Goal: Complete application form: Complete application form

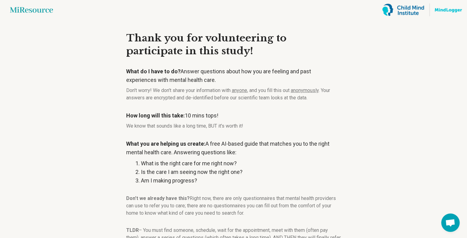
click at [65, 78] on main "Miresource logo Thank you for volunteering to participate in this study! What d…" at bounding box center [233, 149] width 467 height 298
drag, startPoint x: 65, startPoint y: 78, endPoint x: 51, endPoint y: 75, distance: 14.1
click at [51, 75] on main "Miresource logo Thank you for volunteering to participate in this study! What d…" at bounding box center [233, 149] width 467 height 298
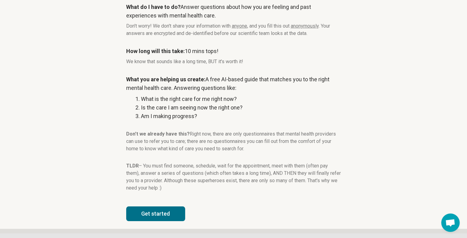
click at [166, 217] on button "Get started" at bounding box center [155, 214] width 59 height 15
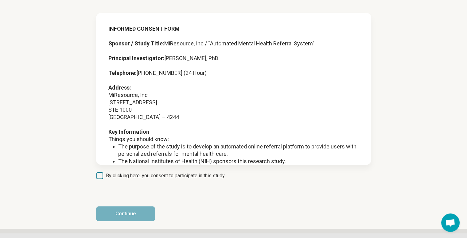
scroll to position [28, 0]
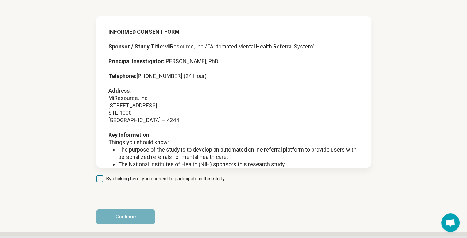
click at [158, 179] on span "By clicking here, you consent to participate in this study." at bounding box center [166, 178] width 120 height 7
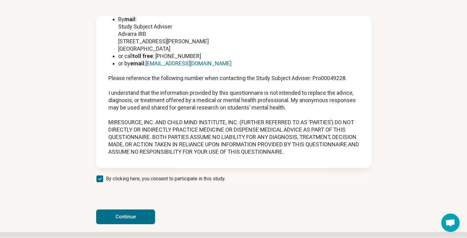
click at [111, 217] on button "Continue" at bounding box center [125, 217] width 59 height 15
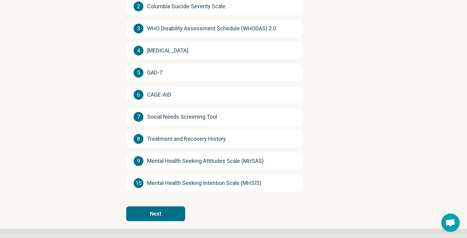
scroll to position [125, 0]
click at [167, 218] on button "Next" at bounding box center [155, 214] width 59 height 15
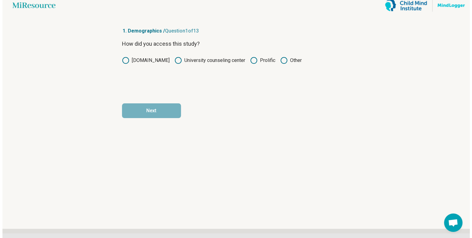
scroll to position [0, 0]
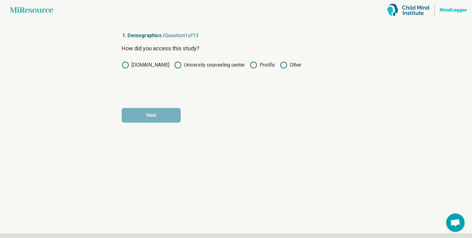
click at [255, 67] on icon at bounding box center [253, 64] width 7 height 7
click at [146, 115] on button "Next" at bounding box center [151, 115] width 59 height 15
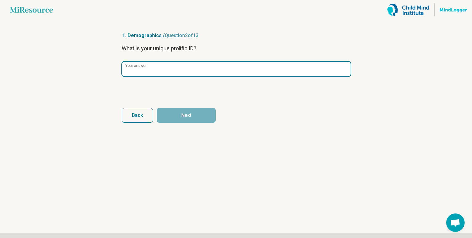
click at [176, 73] on input "Your answer" at bounding box center [236, 69] width 229 height 15
paste input "**********"
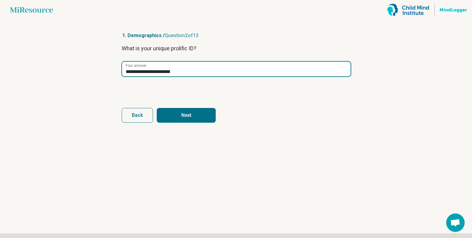
type input "**********"
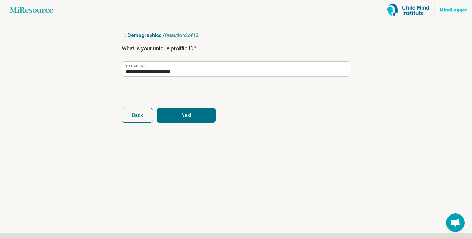
click at [175, 113] on button "Next" at bounding box center [186, 115] width 59 height 15
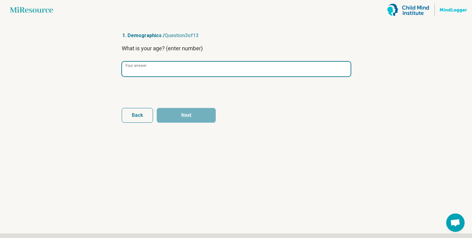
click at [191, 70] on input "Your answer" at bounding box center [236, 69] width 229 height 15
type input "**"
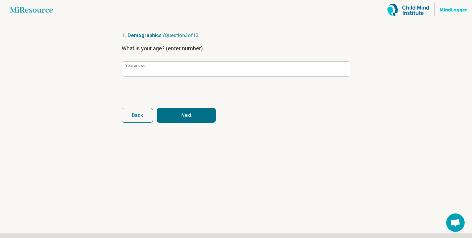
click at [187, 113] on button "Next" at bounding box center [186, 115] width 59 height 15
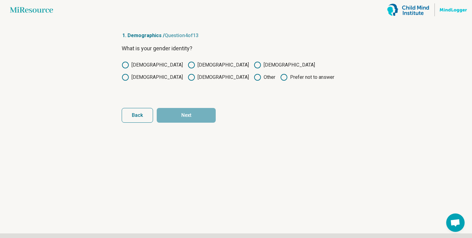
click at [132, 63] on label "[DEMOGRAPHIC_DATA]" at bounding box center [152, 64] width 61 height 7
click at [187, 117] on button "Next" at bounding box center [186, 115] width 59 height 15
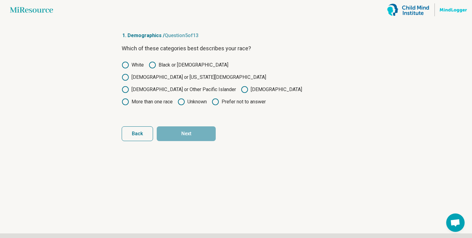
click at [128, 99] on circle at bounding box center [125, 102] width 6 height 6
click at [194, 127] on button "Next" at bounding box center [186, 134] width 59 height 15
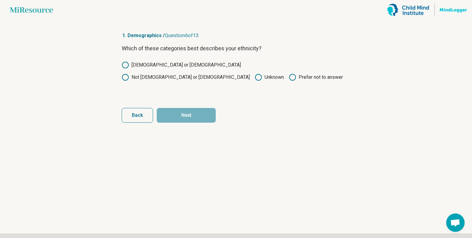
click at [197, 74] on label "Not [DEMOGRAPHIC_DATA] or [DEMOGRAPHIC_DATA]" at bounding box center [186, 77] width 128 height 7
click at [185, 109] on button "Next" at bounding box center [186, 115] width 59 height 15
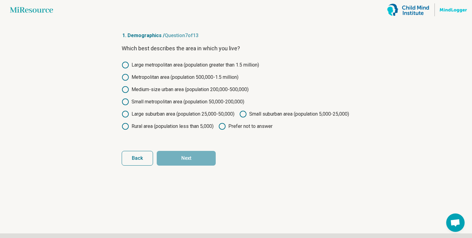
click at [183, 81] on label "Metropolitan area (population 500,000-1.5 million)" at bounding box center [180, 77] width 117 height 7
click at [211, 166] on button "Next" at bounding box center [186, 158] width 59 height 15
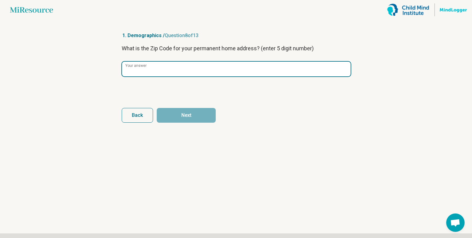
click at [166, 76] on input "Your answer" at bounding box center [236, 69] width 229 height 15
type input "*****"
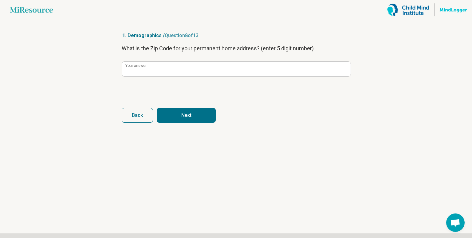
click at [184, 113] on button "Next" at bounding box center [186, 115] width 59 height 15
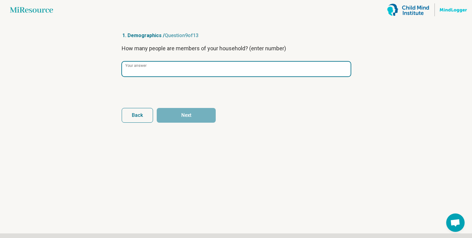
click at [217, 72] on input "Your answer" at bounding box center [236, 69] width 229 height 15
type input "*"
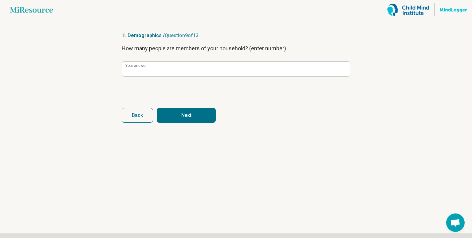
click at [193, 114] on button "Next" at bounding box center [186, 115] width 59 height 15
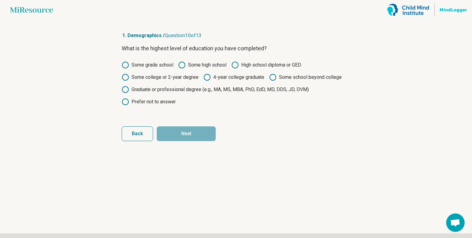
click at [179, 80] on label "Some college or 2-year degree" at bounding box center [160, 77] width 77 height 7
click at [190, 141] on button "Next" at bounding box center [186, 134] width 59 height 15
click at [172, 93] on label "Graduate or professional degree (e.g., MA, MS, MBA, PhD, EdD, MD, DDS, JD, DVM)" at bounding box center [215, 89] width 187 height 7
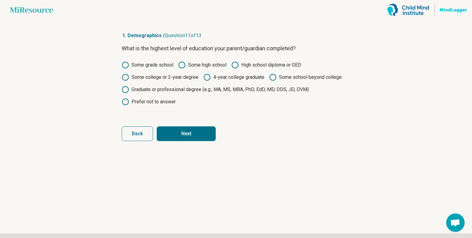
click at [240, 78] on label "4-year college graduate" at bounding box center [233, 77] width 61 height 7
click at [190, 141] on button "Next" at bounding box center [186, 134] width 59 height 15
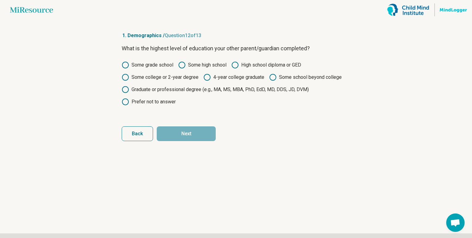
click at [236, 81] on label "4-year college graduate" at bounding box center [233, 77] width 61 height 7
click at [269, 81] on label "Some school beyond college" at bounding box center [305, 77] width 72 height 7
click at [178, 141] on button "Next" at bounding box center [186, 134] width 59 height 15
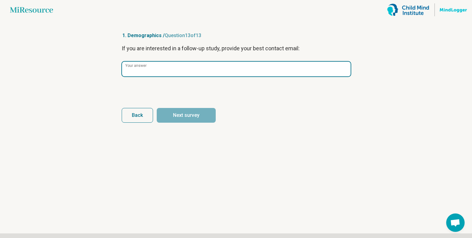
click at [235, 69] on input "Your answer" at bounding box center [236, 69] width 229 height 15
paste input "**********"
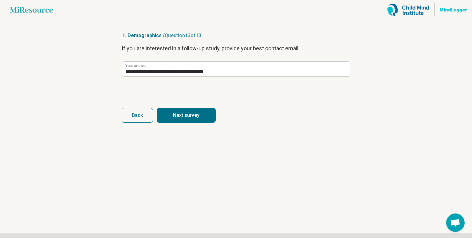
click at [385, 110] on main "**********" at bounding box center [236, 119] width 472 height 238
click at [176, 112] on button "Next survey" at bounding box center [186, 115] width 59 height 15
type input "**********"
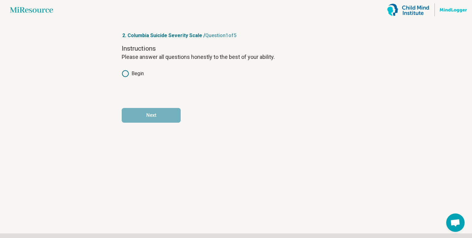
click at [133, 72] on label "Begin" at bounding box center [133, 73] width 22 height 7
click at [150, 118] on button "Next" at bounding box center [151, 115] width 59 height 15
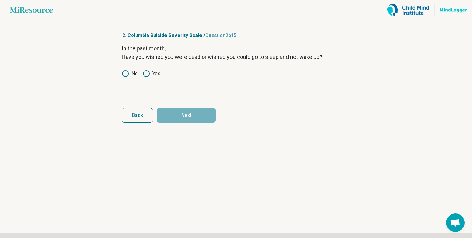
click at [124, 77] on icon at bounding box center [125, 73] width 7 height 7
click at [144, 77] on icon at bounding box center [146, 73] width 7 height 7
click at [173, 110] on button "Next" at bounding box center [186, 115] width 59 height 15
click at [148, 75] on icon at bounding box center [146, 73] width 7 height 7
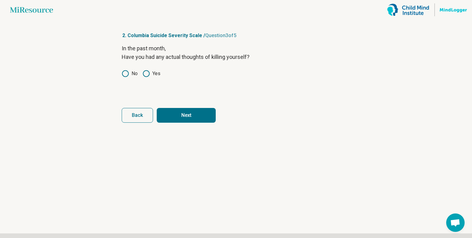
click at [167, 113] on button "Next" at bounding box center [186, 115] width 59 height 15
click at [145, 75] on icon at bounding box center [146, 73] width 7 height 7
click at [174, 110] on button "Next" at bounding box center [186, 115] width 59 height 15
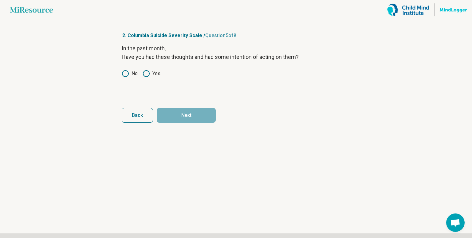
click at [128, 72] on icon at bounding box center [125, 73] width 7 height 7
click at [182, 112] on button "Next" at bounding box center [186, 115] width 59 height 15
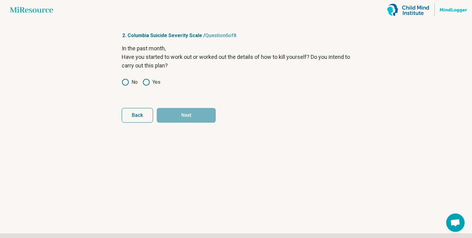
click at [127, 114] on button "Back" at bounding box center [137, 115] width 31 height 15
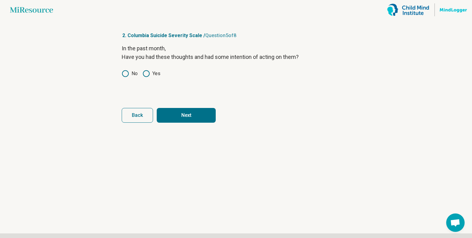
click at [176, 112] on button "Next" at bounding box center [186, 115] width 59 height 15
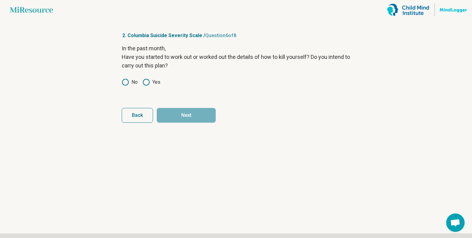
click at [127, 79] on label "No" at bounding box center [130, 82] width 16 height 7
click at [208, 118] on button "Next" at bounding box center [186, 115] width 59 height 15
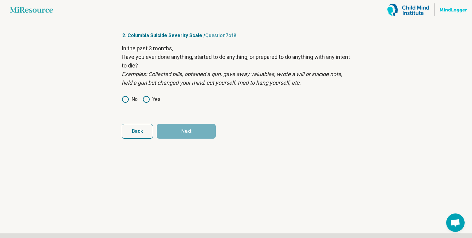
click at [128, 103] on circle at bounding box center [125, 99] width 6 height 6
click at [178, 137] on button "Next" at bounding box center [186, 131] width 59 height 15
click at [145, 104] on div "In your entire life, Have you ever done anything, started to do anything, or pr…" at bounding box center [236, 78] width 229 height 68
click at [144, 103] on icon at bounding box center [146, 99] width 7 height 7
click at [178, 139] on button "Next survey" at bounding box center [186, 131] width 59 height 15
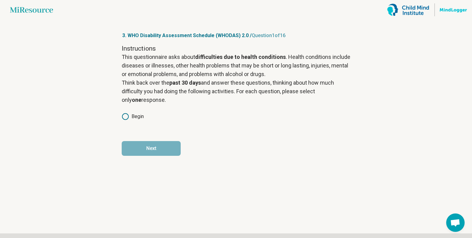
click at [128, 120] on icon at bounding box center [125, 116] width 7 height 7
click at [144, 155] on button "Next" at bounding box center [151, 148] width 59 height 15
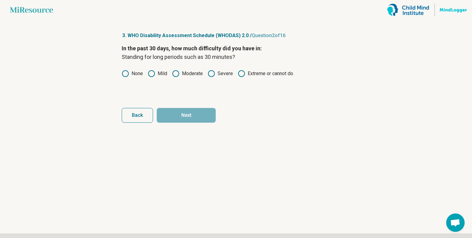
click at [149, 75] on circle at bounding box center [151, 74] width 6 height 6
click at [188, 115] on button "Next" at bounding box center [186, 115] width 59 height 15
click at [219, 73] on label "Severe" at bounding box center [220, 73] width 25 height 7
click at [199, 112] on button "Next" at bounding box center [186, 115] width 59 height 15
click at [180, 75] on label "Moderate" at bounding box center [187, 73] width 31 height 7
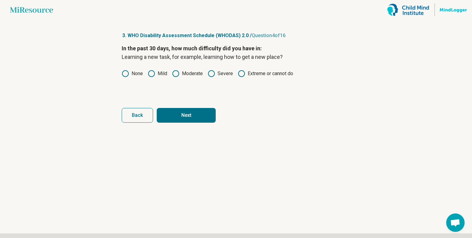
click at [165, 75] on label "Mild" at bounding box center [157, 73] width 19 height 7
click at [184, 109] on button "Next" at bounding box center [186, 115] width 59 height 15
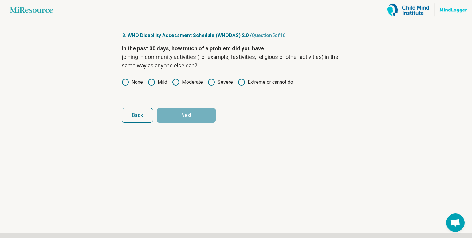
click at [197, 83] on label "Moderate" at bounding box center [187, 82] width 31 height 7
click at [211, 121] on button "Next" at bounding box center [186, 115] width 59 height 15
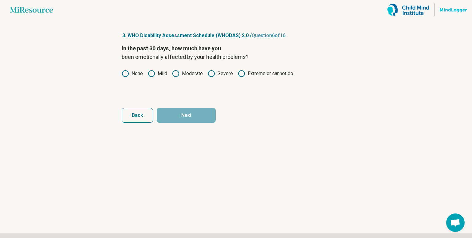
click at [223, 79] on div "In the past 30 days, how much have you been emotionally affected by your health…" at bounding box center [236, 70] width 229 height 52
click at [211, 71] on icon at bounding box center [211, 73] width 7 height 7
click at [205, 110] on button "Next" at bounding box center [186, 115] width 59 height 15
click at [221, 73] on label "Severe" at bounding box center [220, 73] width 25 height 7
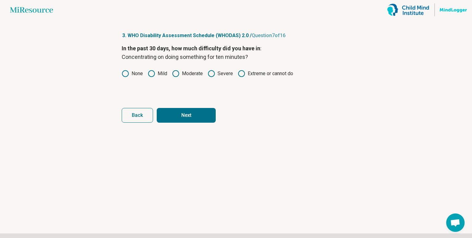
click at [191, 76] on label "Moderate" at bounding box center [187, 73] width 31 height 7
click at [202, 113] on button "Next" at bounding box center [186, 115] width 59 height 15
click at [190, 72] on label "Moderate" at bounding box center [187, 73] width 31 height 7
click at [190, 120] on button "Next" at bounding box center [186, 115] width 59 height 15
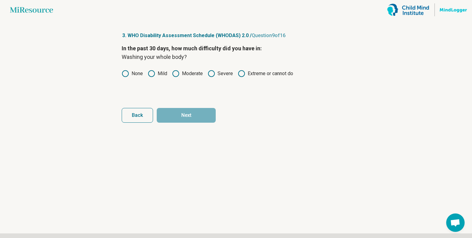
click at [244, 120] on div "Back Next" at bounding box center [236, 115] width 229 height 15
click at [190, 75] on label "Moderate" at bounding box center [187, 73] width 31 height 7
click at [190, 116] on button "Next" at bounding box center [186, 115] width 59 height 15
click at [151, 72] on icon at bounding box center [151, 73] width 7 height 7
click at [171, 116] on button "Next" at bounding box center [186, 115] width 59 height 15
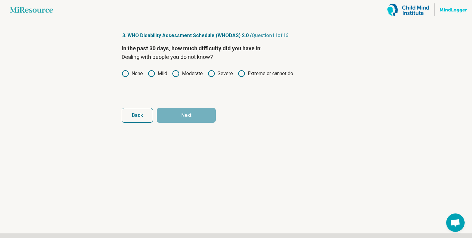
click at [157, 74] on label "Mild" at bounding box center [157, 73] width 19 height 7
click at [191, 118] on button "Next" at bounding box center [186, 115] width 59 height 15
click at [177, 76] on circle at bounding box center [176, 74] width 6 height 6
click at [196, 117] on button "Next" at bounding box center [186, 115] width 59 height 15
click at [188, 75] on label "Moderate" at bounding box center [187, 73] width 31 height 7
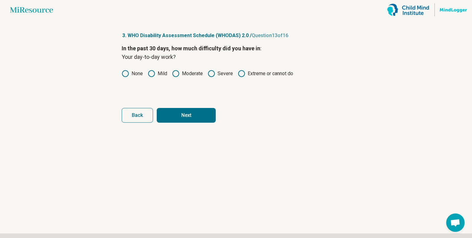
click at [204, 118] on button "Next" at bounding box center [186, 115] width 59 height 15
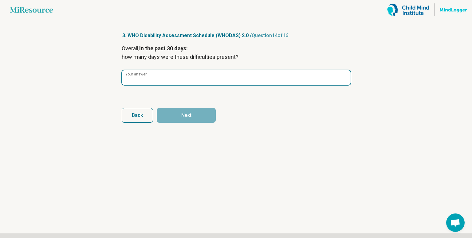
click at [188, 75] on input "Your answer" at bounding box center [236, 77] width 229 height 15
type input "**"
click at [183, 84] on input "Your answer" at bounding box center [236, 77] width 229 height 15
click at [183, 84] on input "**" at bounding box center [236, 77] width 229 height 15
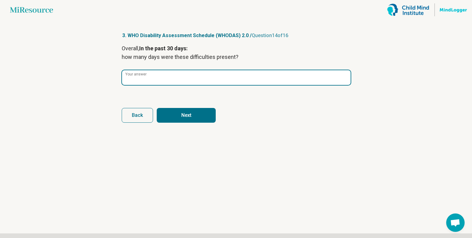
click at [183, 84] on input "**" at bounding box center [236, 77] width 229 height 15
type input "*"
type input "**"
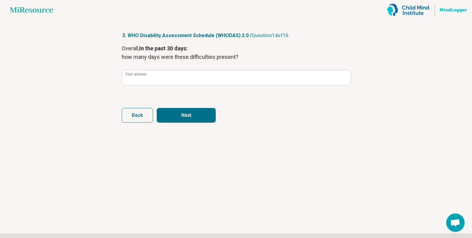
click at [191, 119] on button "Next" at bounding box center [186, 115] width 59 height 15
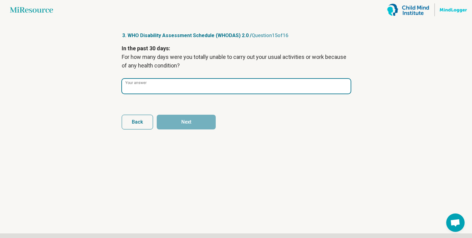
click at [179, 84] on input "Your answer" at bounding box center [236, 86] width 229 height 15
click at [307, 85] on input "Your answer" at bounding box center [236, 86] width 229 height 15
type input "*"
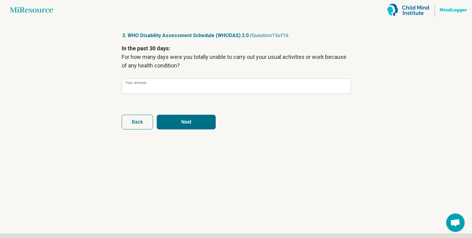
click at [188, 120] on button "Next" at bounding box center [186, 122] width 59 height 15
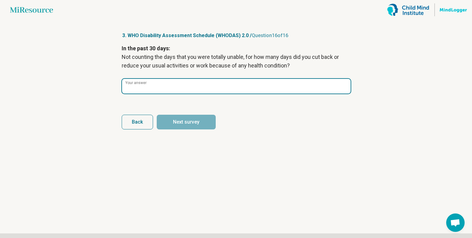
click at [210, 94] on input "Your answer" at bounding box center [236, 86] width 229 height 15
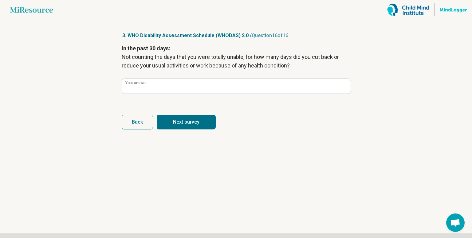
click at [197, 128] on button "Next survey" at bounding box center [186, 122] width 59 height 15
type input "**"
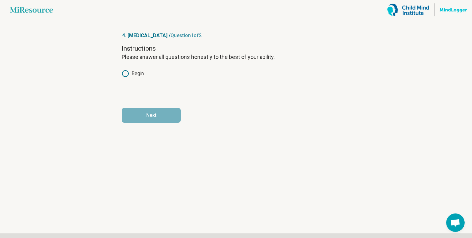
click at [134, 72] on label "Begin" at bounding box center [133, 73] width 22 height 7
click at [155, 117] on button "Next" at bounding box center [151, 115] width 59 height 15
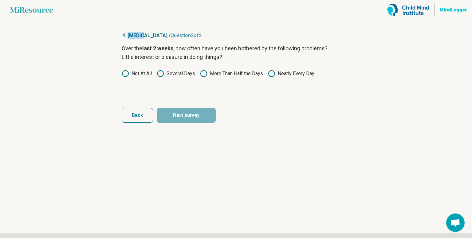
drag, startPoint x: 145, startPoint y: 37, endPoint x: 128, endPoint y: 36, distance: 17.2
click at [128, 36] on p "4. [MEDICAL_DATA] / Question 2 of 2" at bounding box center [236, 35] width 229 height 7
click at [252, 77] on label "More Than Half the Days" at bounding box center [231, 73] width 63 height 7
click at [207, 116] on button "Next survey" at bounding box center [186, 115] width 59 height 15
click at [221, 77] on label "More Than Half the Days" at bounding box center [231, 73] width 63 height 7
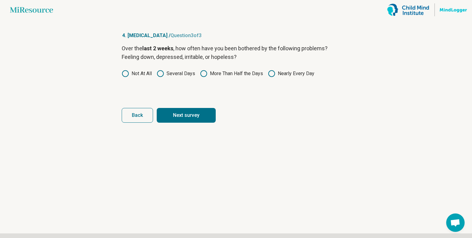
click at [195, 115] on button "Next survey" at bounding box center [186, 115] width 59 height 15
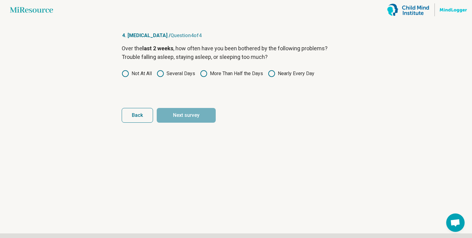
click at [289, 77] on label "Nearly Every Day" at bounding box center [291, 73] width 46 height 7
click at [208, 114] on button "Next survey" at bounding box center [186, 115] width 59 height 15
click at [248, 77] on label "More Than Half the Days" at bounding box center [231, 73] width 63 height 7
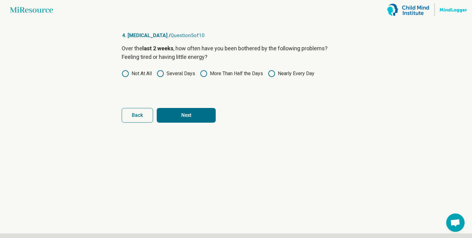
click at [197, 114] on button "Next" at bounding box center [186, 115] width 59 height 15
click at [250, 77] on label "More Than Half the Days" at bounding box center [231, 73] width 63 height 7
click at [206, 116] on button "Next" at bounding box center [186, 115] width 59 height 15
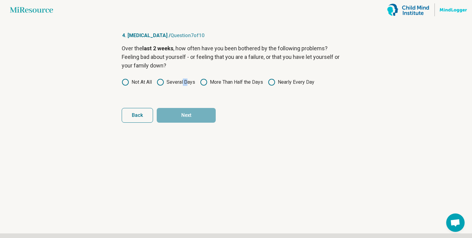
drag, startPoint x: 191, startPoint y: 96, endPoint x: 185, endPoint y: 92, distance: 7.2
click at [185, 92] on div "Over the last 2 weeks , how often have you been bothered by the following probl…" at bounding box center [236, 70] width 229 height 52
click at [185, 86] on label "Several Days" at bounding box center [176, 82] width 38 height 7
click at [190, 123] on button "Next" at bounding box center [186, 115] width 59 height 15
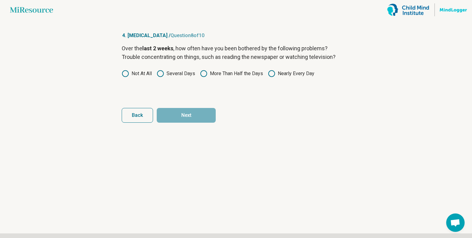
click at [289, 77] on label "Nearly Every Day" at bounding box center [291, 73] width 46 height 7
click at [198, 123] on button "Next" at bounding box center [186, 115] width 59 height 15
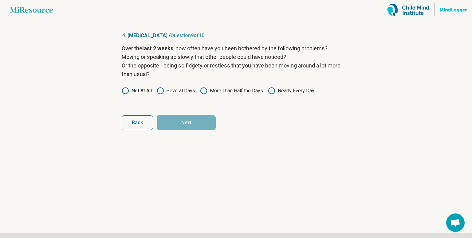
click at [246, 95] on label "More Than Half the Days" at bounding box center [231, 90] width 63 height 7
click at [186, 130] on button "Next" at bounding box center [186, 123] width 59 height 15
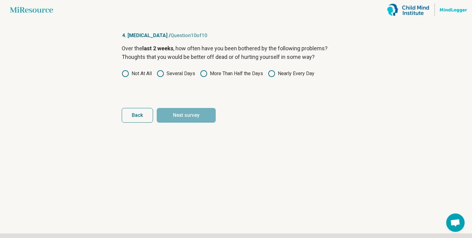
click at [219, 77] on label "More Than Half the Days" at bounding box center [231, 73] width 63 height 7
click at [190, 122] on button "Next survey" at bounding box center [186, 115] width 59 height 15
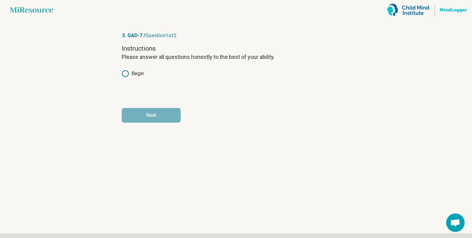
click at [133, 72] on label "Begin" at bounding box center [133, 73] width 22 height 7
click at [154, 119] on button "Next" at bounding box center [151, 115] width 59 height 15
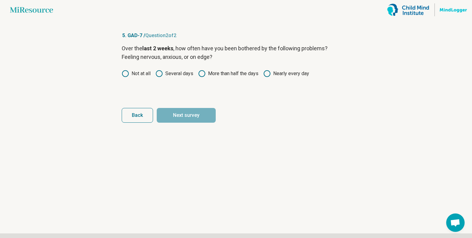
click at [169, 77] on label "Several days" at bounding box center [174, 73] width 38 height 7
click at [189, 122] on button "Next survey" at bounding box center [186, 115] width 59 height 15
click at [163, 77] on icon at bounding box center [158, 73] width 7 height 7
click at [181, 119] on button "Next survey" at bounding box center [186, 115] width 59 height 15
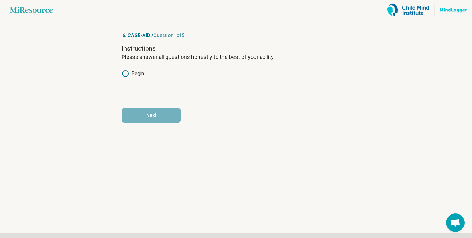
click at [133, 79] on div "Instructions Please answer all questions honestly to the best of your ability. …" at bounding box center [236, 70] width 229 height 52
click at [132, 76] on label "Begin" at bounding box center [133, 73] width 22 height 7
click at [152, 112] on button "Next" at bounding box center [151, 115] width 59 height 15
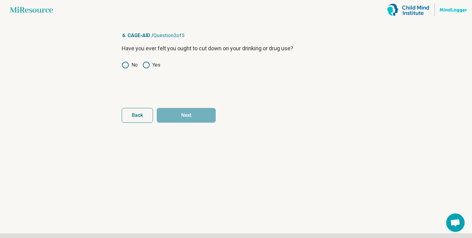
click at [118, 66] on article "6. CAGE-AID / Question 2 of 5 Have you ever felt you ought to cut down on your …" at bounding box center [236, 129] width 248 height 219
click at [125, 66] on icon at bounding box center [125, 64] width 7 height 7
click at [187, 111] on button "Next" at bounding box center [186, 115] width 59 height 15
click at [129, 64] on label "No" at bounding box center [130, 64] width 16 height 7
click at [195, 116] on button "Next" at bounding box center [186, 115] width 59 height 15
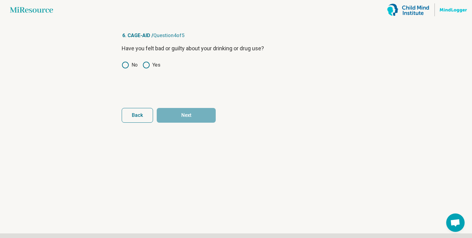
click at [125, 60] on div "Have you felt bad or guilty about your drinking or drug use? No Yes" at bounding box center [236, 70] width 229 height 52
click at [127, 66] on icon at bounding box center [125, 64] width 7 height 7
click at [187, 115] on button "Next" at bounding box center [186, 115] width 59 height 15
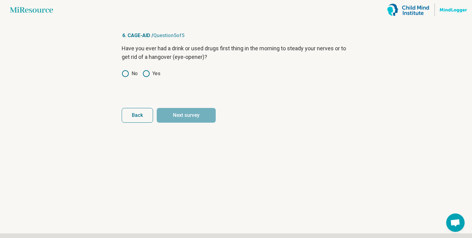
click at [123, 70] on icon at bounding box center [125, 73] width 7 height 7
click at [195, 113] on button "Next survey" at bounding box center [186, 115] width 59 height 15
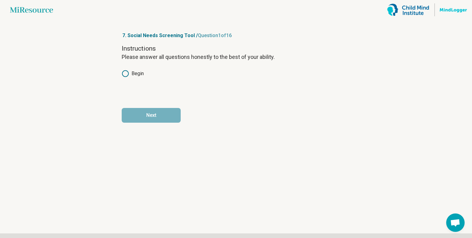
click at [125, 76] on icon at bounding box center [125, 73] width 7 height 7
click at [154, 111] on button "Next" at bounding box center [151, 115] width 59 height 15
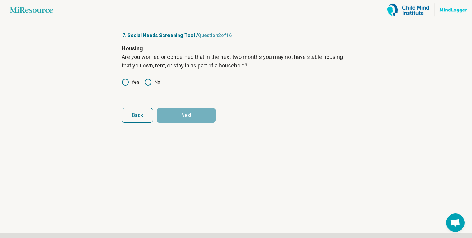
click at [122, 83] on circle at bounding box center [125, 82] width 6 height 6
click at [183, 115] on button "Next" at bounding box center [186, 115] width 59 height 15
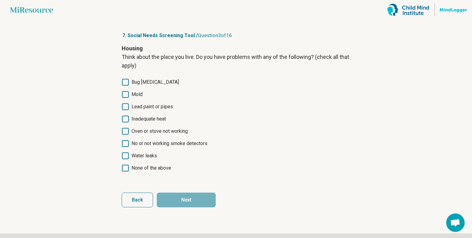
click at [148, 83] on span "Bug [MEDICAL_DATA]" at bounding box center [154, 82] width 47 height 7
click at [136, 98] on span "Mold" at bounding box center [136, 94] width 11 height 7
click at [154, 135] on span "Oven or stove not working" at bounding box center [159, 131] width 56 height 7
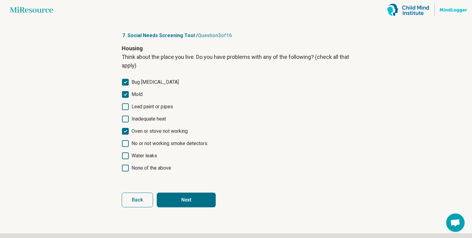
click at [180, 208] on button "Next" at bounding box center [186, 200] width 59 height 15
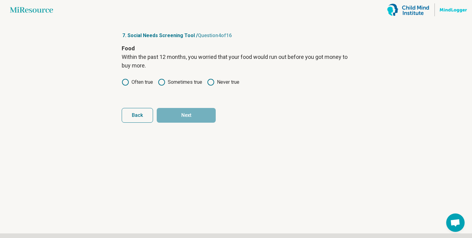
click at [163, 85] on icon at bounding box center [161, 82] width 7 height 7
click at [182, 109] on button "Next" at bounding box center [186, 115] width 59 height 15
click at [228, 83] on label "Never true" at bounding box center [223, 82] width 32 height 7
click at [193, 113] on button "Next" at bounding box center [186, 115] width 59 height 15
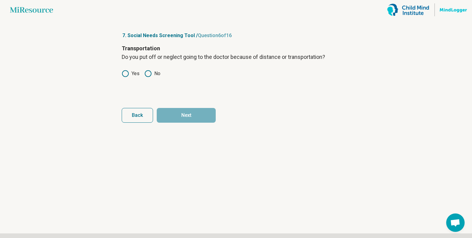
click at [125, 77] on icon at bounding box center [125, 73] width 7 height 7
click at [178, 118] on button "Next" at bounding box center [186, 115] width 59 height 15
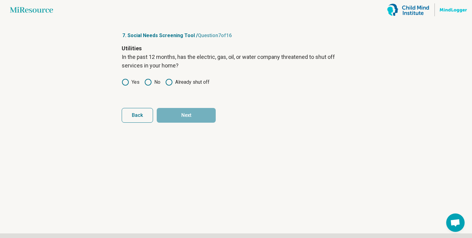
click at [146, 82] on icon at bounding box center [147, 82] width 7 height 7
click at [168, 113] on button "Next" at bounding box center [186, 115] width 59 height 15
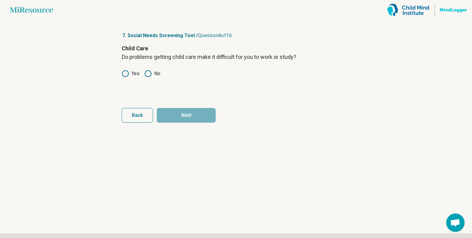
click at [149, 74] on icon at bounding box center [147, 73] width 7 height 7
click at [169, 107] on form "Child Care Do problems getting child care make it difficult for you to work or …" at bounding box center [236, 83] width 229 height 79
click at [174, 112] on button "Next" at bounding box center [186, 115] width 59 height 15
click at [127, 72] on icon at bounding box center [125, 73] width 7 height 7
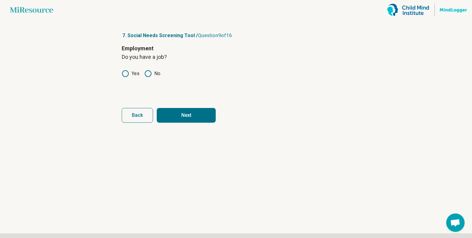
click at [181, 120] on button "Next" at bounding box center [186, 115] width 59 height 15
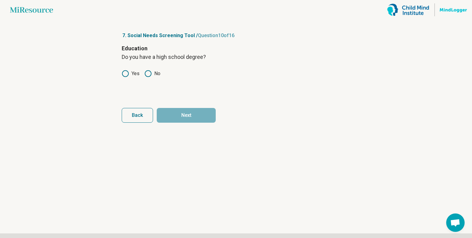
click at [135, 75] on label "Yes" at bounding box center [131, 73] width 18 height 7
click at [178, 113] on button "Next" at bounding box center [186, 115] width 59 height 15
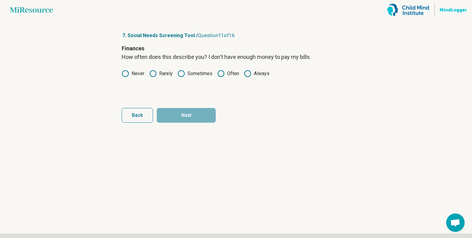
click at [159, 77] on label "Rarely" at bounding box center [160, 73] width 23 height 7
click at [178, 117] on button "Next" at bounding box center [186, 115] width 59 height 15
click at [128, 72] on circle at bounding box center [125, 74] width 6 height 6
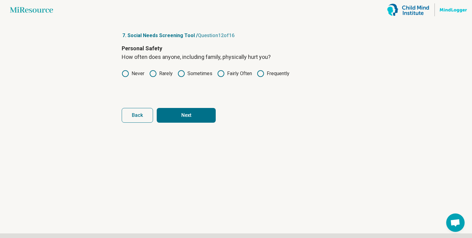
click at [187, 110] on button "Next" at bounding box center [186, 115] width 59 height 15
click at [132, 79] on div "Personal Safety How often does anyone, including family, insult or talk down to…" at bounding box center [236, 70] width 229 height 52
click at [138, 76] on label "Never" at bounding box center [133, 73] width 23 height 7
click at [157, 70] on label "Rarely" at bounding box center [160, 73] width 23 height 7
click at [183, 118] on button "Next" at bounding box center [186, 115] width 59 height 15
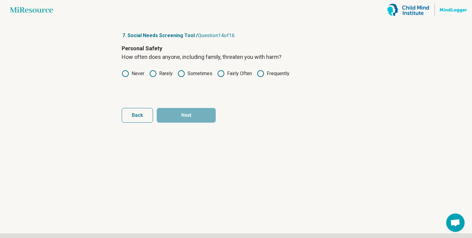
click at [134, 76] on label "Never" at bounding box center [133, 73] width 23 height 7
click at [162, 79] on div "Personal Safety How often does anyone, including family, threaten you with harm…" at bounding box center [236, 70] width 229 height 52
click at [156, 75] on icon at bounding box center [152, 73] width 7 height 7
click at [177, 116] on button "Next" at bounding box center [186, 115] width 59 height 15
click at [159, 74] on label "Rarely" at bounding box center [160, 73] width 23 height 7
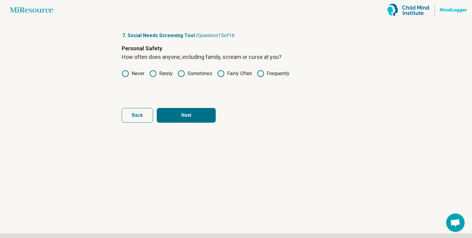
click at [181, 118] on button "Next" at bounding box center [186, 115] width 59 height 15
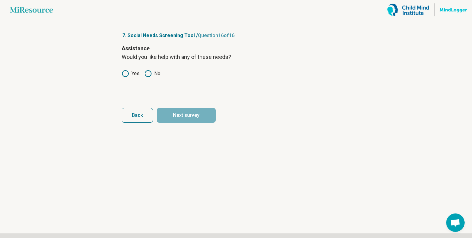
click at [125, 76] on icon at bounding box center [125, 73] width 7 height 7
click at [188, 114] on button "Next survey" at bounding box center [186, 115] width 59 height 15
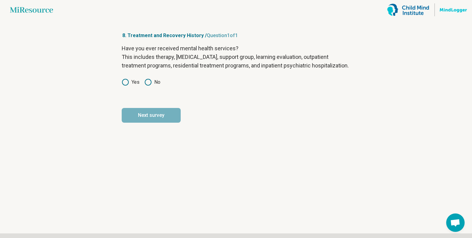
click at [125, 86] on label "Yes" at bounding box center [131, 82] width 18 height 7
click at [154, 123] on button "Next survey" at bounding box center [151, 115] width 59 height 15
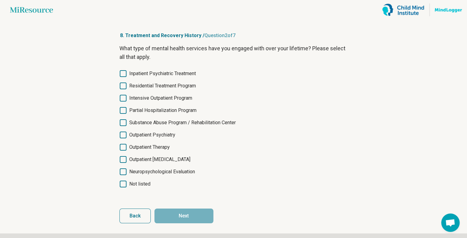
click at [165, 74] on span "Inpatient Psychiatric Treatment" at bounding box center [162, 73] width 67 height 7
click at [182, 102] on span "Intensive Outpatient Program" at bounding box center [160, 98] width 63 height 7
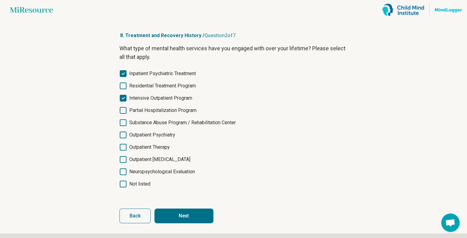
drag, startPoint x: 160, startPoint y: 145, endPoint x: 163, endPoint y: 158, distance: 13.0
click at [163, 158] on div "Inpatient Psychiatric Treatment Residential Treatment Program Intensive Outpati…" at bounding box center [234, 129] width 229 height 118
click at [163, 151] on span "Outpatient Therapy" at bounding box center [149, 147] width 41 height 7
click at [161, 148] on div "Inpatient Psychiatric Treatment Residential Treatment Program Intensive Outpati…" at bounding box center [234, 129] width 229 height 118
click at [156, 139] on span "Outpatient Psychiatry" at bounding box center [152, 134] width 46 height 7
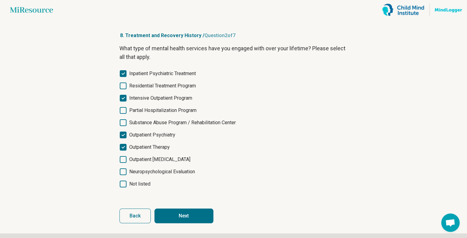
click at [176, 176] on span "Neuropsychological Evaluation" at bounding box center [162, 171] width 66 height 7
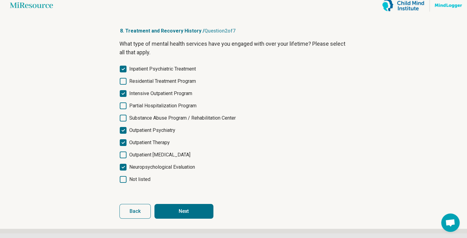
click at [178, 219] on button "Next" at bounding box center [184, 211] width 59 height 15
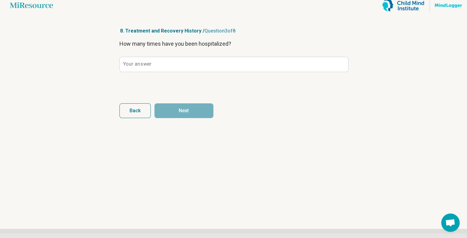
scroll to position [0, 0]
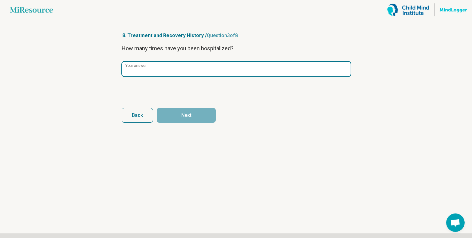
click at [171, 65] on input "Your answer" at bounding box center [236, 69] width 229 height 15
type input "*"
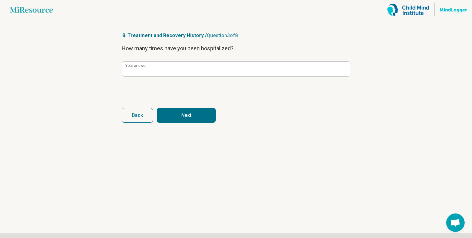
click at [177, 118] on button "Next" at bounding box center [186, 115] width 59 height 15
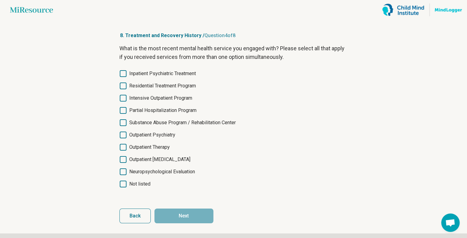
click at [163, 139] on span "Outpatient Psychiatry" at bounding box center [152, 134] width 46 height 7
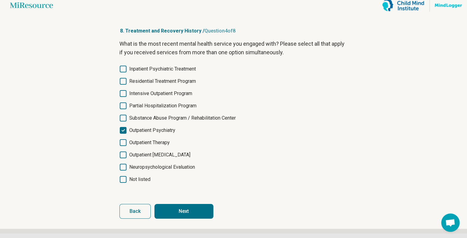
click at [173, 215] on button "Next" at bounding box center [184, 211] width 59 height 15
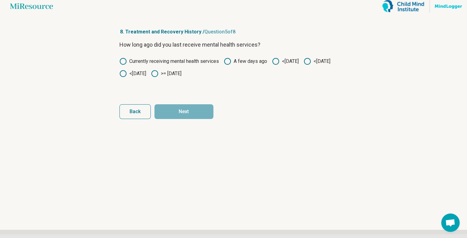
scroll to position [0, 0]
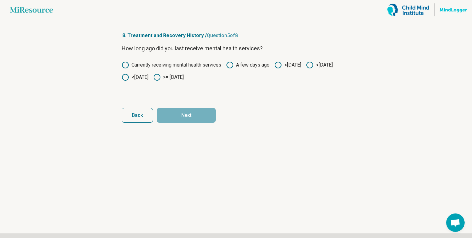
click at [198, 64] on label "Currently receiving mental health services" at bounding box center [172, 64] width 100 height 7
click at [195, 112] on button "Next" at bounding box center [186, 115] width 59 height 15
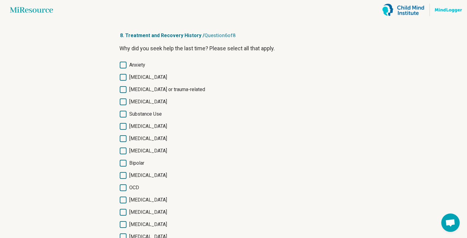
click at [144, 79] on span "[MEDICAL_DATA]" at bounding box center [148, 77] width 38 height 7
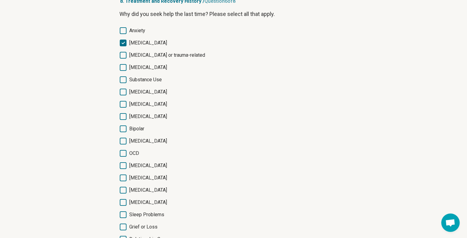
click at [142, 191] on div "Anxiety [MEDICAL_DATA] [MEDICAL_DATA] or trauma-related [MEDICAL_DATA] Substanc…" at bounding box center [234, 147] width 229 height 241
click at [140, 170] on span "[MEDICAL_DATA]" at bounding box center [148, 165] width 38 height 7
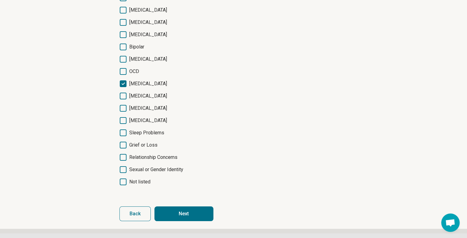
click at [174, 216] on button "Next" at bounding box center [184, 214] width 59 height 15
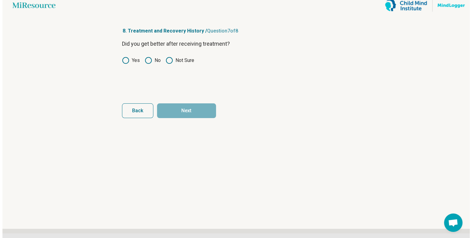
scroll to position [0, 0]
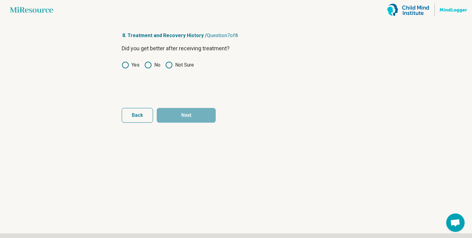
click at [128, 70] on div "Did you get better after receiving treatment? Yes No Not Sure" at bounding box center [236, 70] width 229 height 52
click at [127, 62] on icon at bounding box center [125, 64] width 7 height 7
click at [181, 112] on button "Next" at bounding box center [186, 115] width 59 height 15
click at [126, 65] on icon at bounding box center [125, 64] width 7 height 7
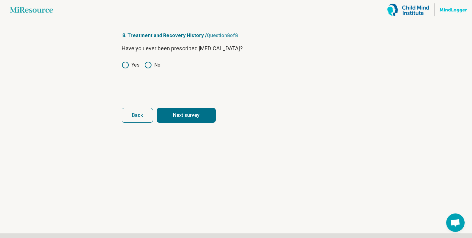
click at [181, 115] on button "Next survey" at bounding box center [186, 115] width 59 height 15
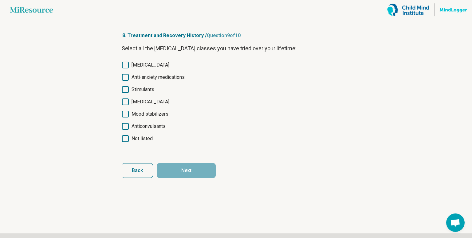
click at [143, 69] on span "[MEDICAL_DATA]" at bounding box center [150, 64] width 38 height 7
click at [143, 81] on span "Anti-anxiety medications" at bounding box center [157, 77] width 53 height 7
click at [150, 106] on span "[MEDICAL_DATA]" at bounding box center [150, 101] width 38 height 7
click at [144, 130] on span "Anticonvulsants" at bounding box center [148, 126] width 34 height 7
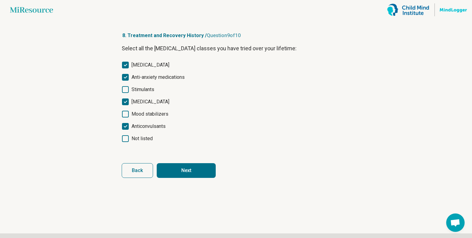
click at [193, 178] on button "Next" at bounding box center [186, 170] width 59 height 15
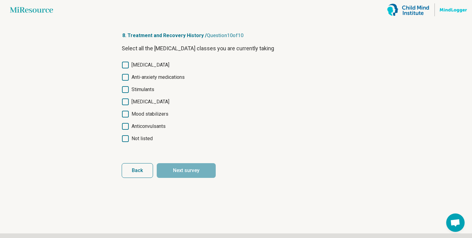
click at [144, 63] on span "[MEDICAL_DATA]" at bounding box center [150, 64] width 38 height 7
click at [194, 178] on button "Next survey" at bounding box center [186, 170] width 59 height 15
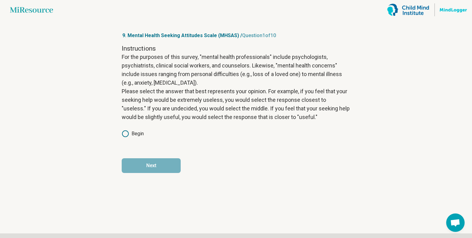
click at [123, 137] on circle at bounding box center [125, 134] width 6 height 6
click at [128, 138] on icon at bounding box center [125, 133] width 7 height 7
click at [153, 171] on button "Next" at bounding box center [151, 166] width 59 height 15
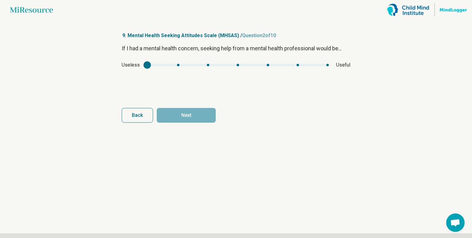
type input "*"
click at [264, 66] on div "mhsas1" at bounding box center [238, 65] width 182 height 2
click at [187, 113] on button "Next" at bounding box center [186, 115] width 59 height 15
type input "*"
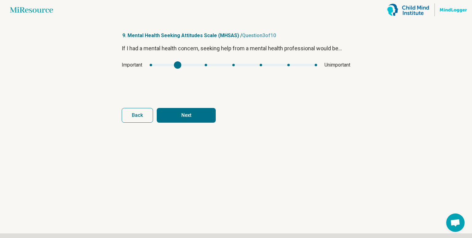
click at [178, 66] on div "mhsas2" at bounding box center [233, 65] width 167 height 2
click at [181, 112] on button "Next" at bounding box center [186, 115] width 59 height 15
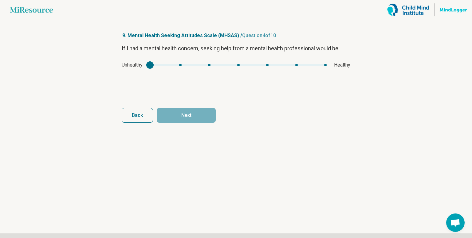
click at [300, 69] on div "Unhealthy Healthy" at bounding box center [236, 64] width 229 height 7
type input "*"
click at [296, 66] on div "mhsas3" at bounding box center [238, 65] width 177 height 2
click at [208, 118] on button "Next" at bounding box center [186, 115] width 59 height 15
click at [289, 69] on div "Ineffective Effective" at bounding box center [236, 64] width 229 height 7
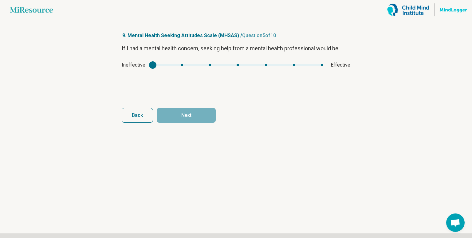
click at [264, 69] on div "Ineffective Effective" at bounding box center [236, 64] width 229 height 7
type input "*"
click at [265, 66] on div "mhsas4" at bounding box center [238, 65] width 170 height 2
click at [173, 122] on button "Next" at bounding box center [186, 115] width 59 height 15
click at [138, 69] on div "mhsas5" at bounding box center [140, 64] width 7 height 7
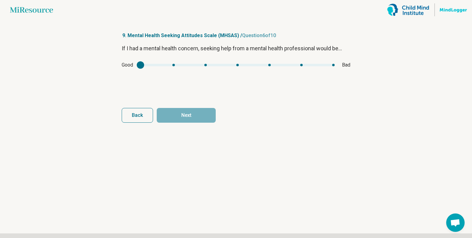
drag, startPoint x: 175, startPoint y: 76, endPoint x: 151, endPoint y: 66, distance: 26.1
click at [174, 69] on div "Good Bad" at bounding box center [236, 64] width 229 height 7
drag, startPoint x: 174, startPoint y: 76, endPoint x: 172, endPoint y: 73, distance: 3.7
click at [175, 69] on div "Good Bad" at bounding box center [236, 64] width 229 height 7
type input "*"
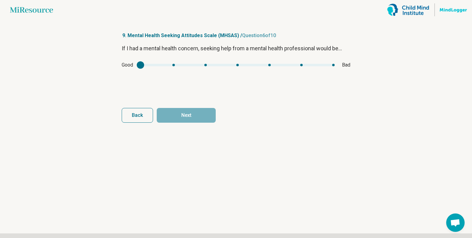
click at [171, 66] on div "mhsas5" at bounding box center [237, 65] width 194 height 2
click at [171, 108] on button "Next" at bounding box center [186, 115] width 59 height 15
click at [175, 69] on div "Healing Hurting" at bounding box center [236, 64] width 229 height 7
click at [176, 69] on div "Healing Hurting" at bounding box center [236, 64] width 229 height 7
type input "*"
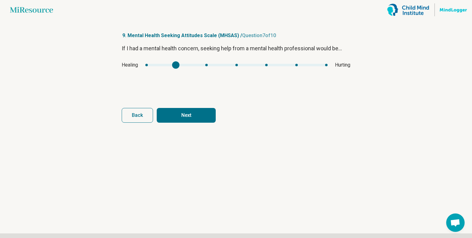
click at [176, 66] on div "mhsas6" at bounding box center [236, 65] width 182 height 2
click at [166, 117] on button "Next" at bounding box center [186, 115] width 59 height 15
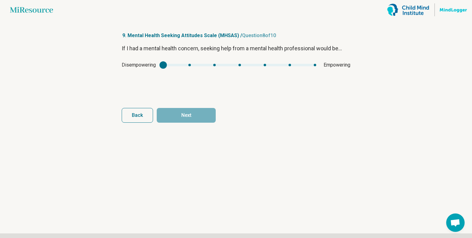
click at [310, 66] on div "mhsas7" at bounding box center [239, 65] width 153 height 2
type input "*"
click at [285, 66] on div "mhsas7" at bounding box center [239, 65] width 153 height 2
click at [188, 117] on button "Next" at bounding box center [186, 115] width 59 height 15
click at [182, 69] on div "Satisfying Unsatisfying" at bounding box center [236, 64] width 229 height 7
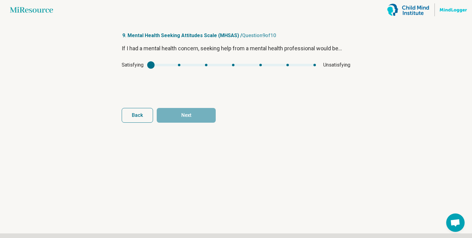
type input "*"
click at [180, 66] on div "mhsas8" at bounding box center [233, 65] width 165 height 2
click at [171, 112] on button "Next" at bounding box center [186, 115] width 59 height 15
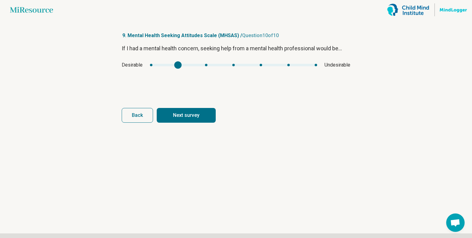
click at [173, 66] on div "mhsas9" at bounding box center [233, 65] width 167 height 2
click at [181, 118] on button "Next survey" at bounding box center [186, 115] width 59 height 15
type input "*"
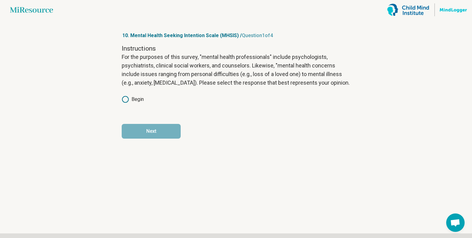
click at [123, 103] on icon at bounding box center [125, 99] width 7 height 7
click at [145, 139] on button "Next" at bounding box center [151, 131] width 59 height 15
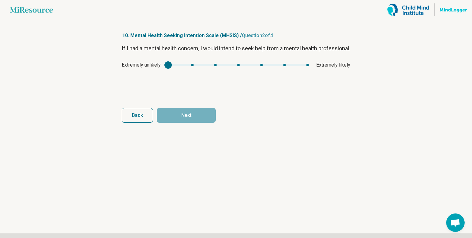
click at [281, 69] on div "Extremely unlikely Extremely likely" at bounding box center [236, 64] width 229 height 7
type input "*"
click at [281, 66] on div "mhsis1" at bounding box center [238, 65] width 141 height 2
click at [189, 115] on button "Next" at bounding box center [186, 115] width 59 height 15
type input "*"
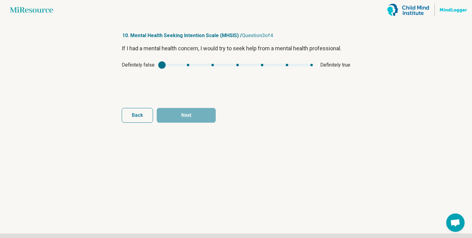
click at [285, 66] on div "mhsis2" at bounding box center [237, 65] width 151 height 2
click at [184, 114] on button "Next" at bounding box center [186, 115] width 59 height 15
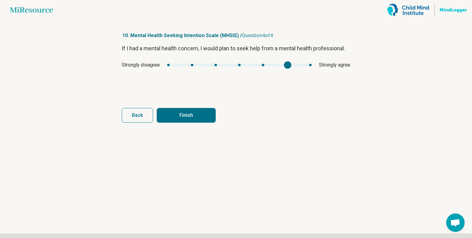
click at [284, 66] on div "mhsis3" at bounding box center [239, 65] width 144 height 2
click at [190, 118] on button "Finish" at bounding box center [186, 115] width 59 height 15
type input "*"
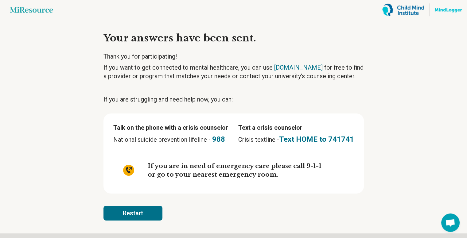
click at [285, 140] on div "Text a crisis counselor Crisis textline - Text HOME to 741741" at bounding box center [296, 134] width 116 height 22
